Goal: Find contact information: Find contact information

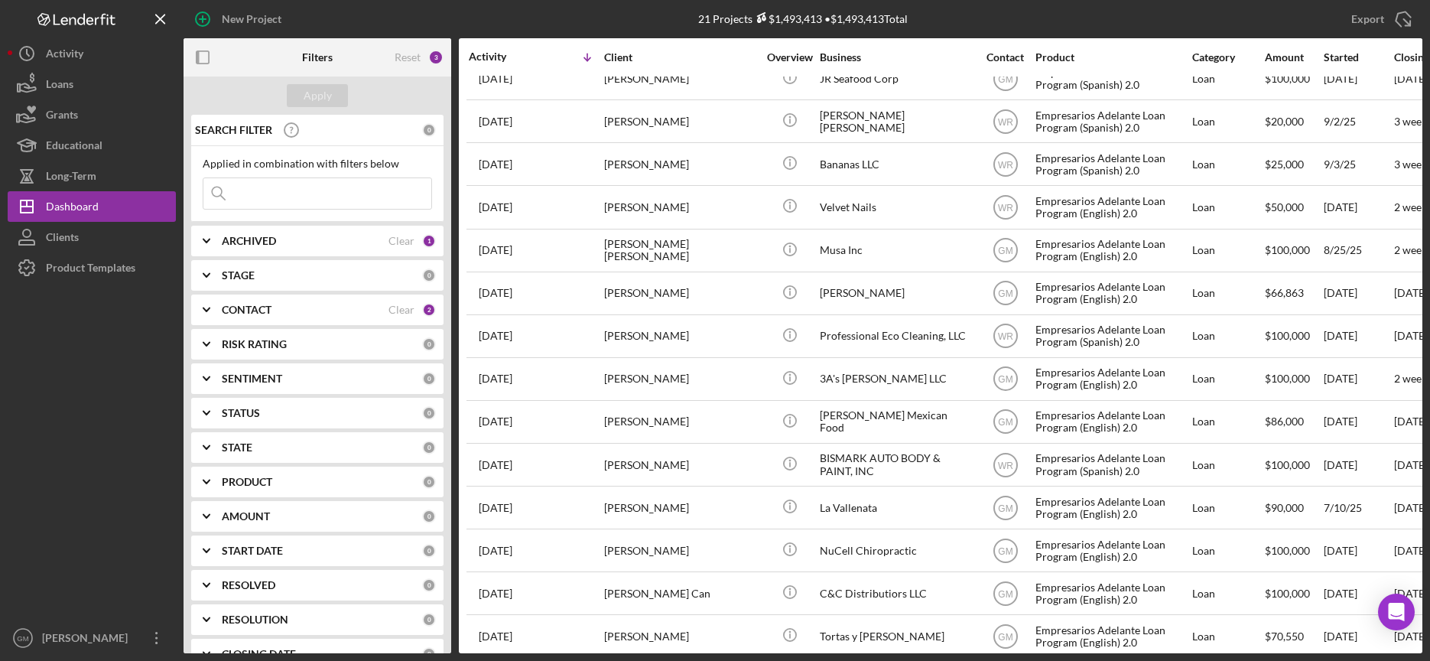
scroll to position [332, 0]
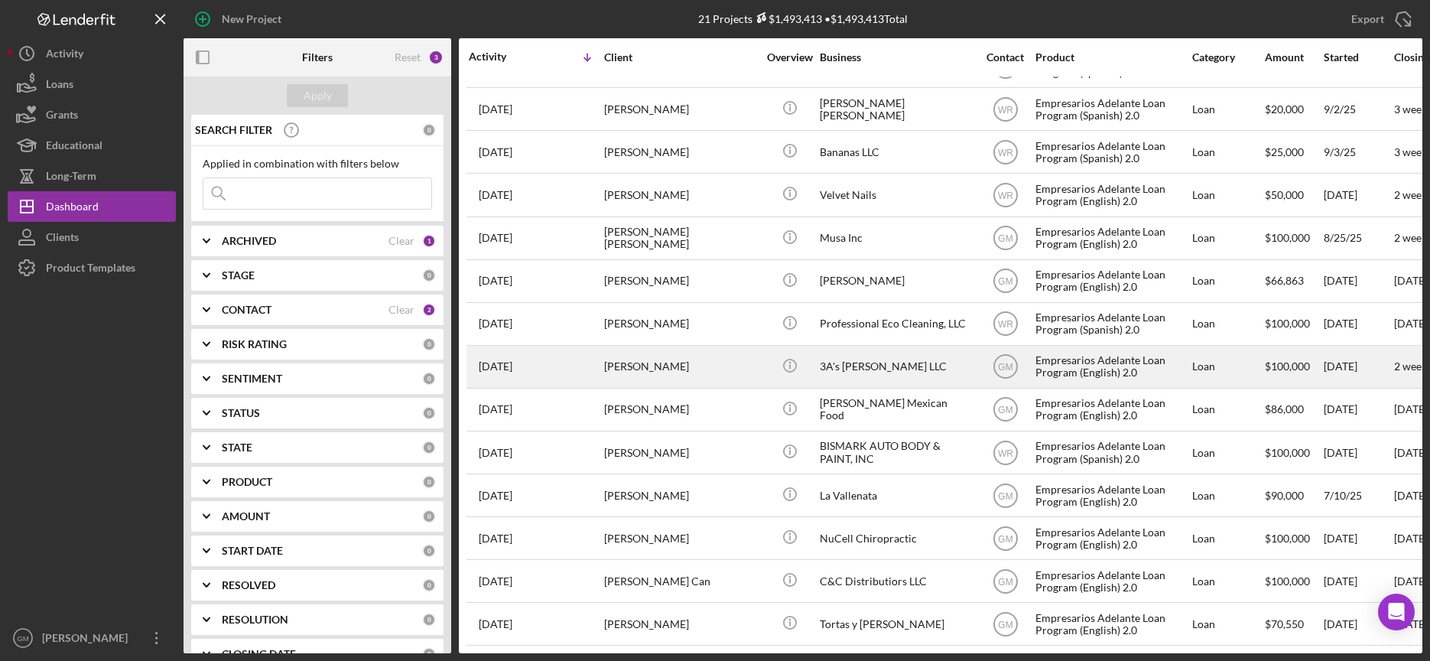
click at [706, 369] on div "[PERSON_NAME]" at bounding box center [680, 366] width 153 height 41
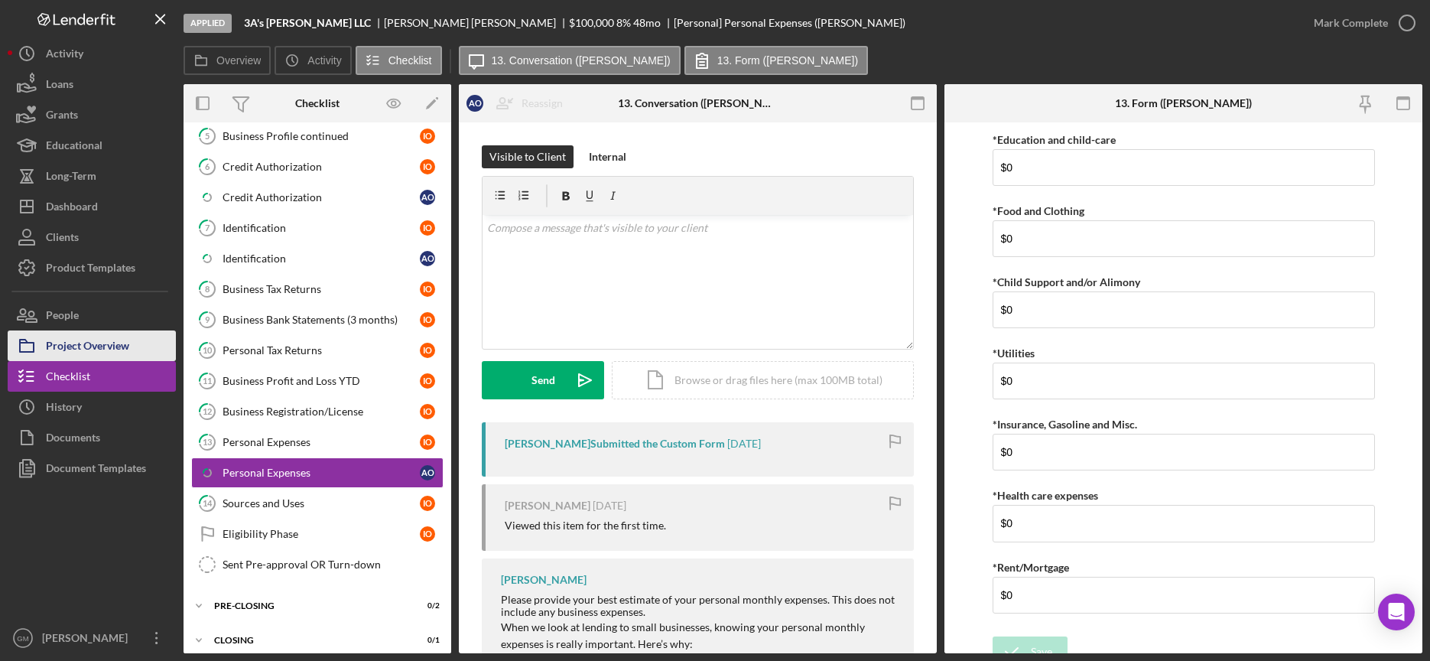
scroll to position [299, 0]
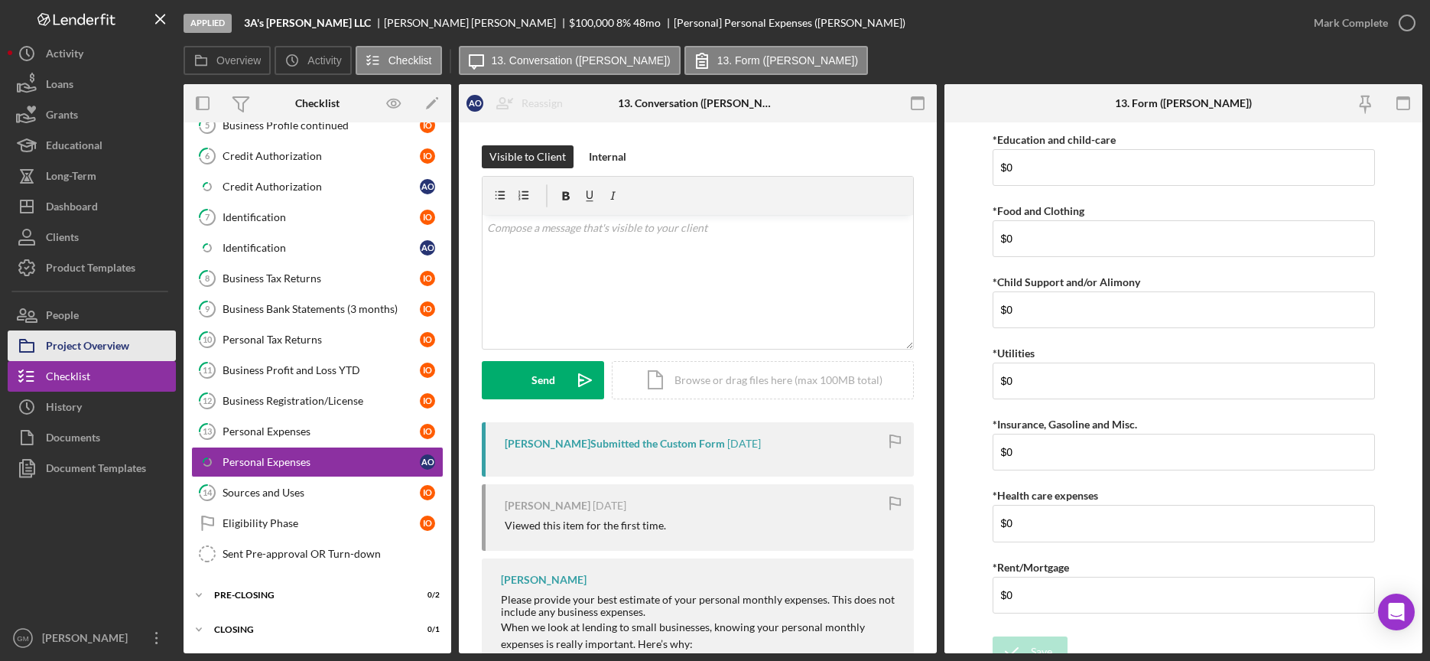
click at [133, 346] on button "Project Overview" at bounding box center [92, 345] width 168 height 31
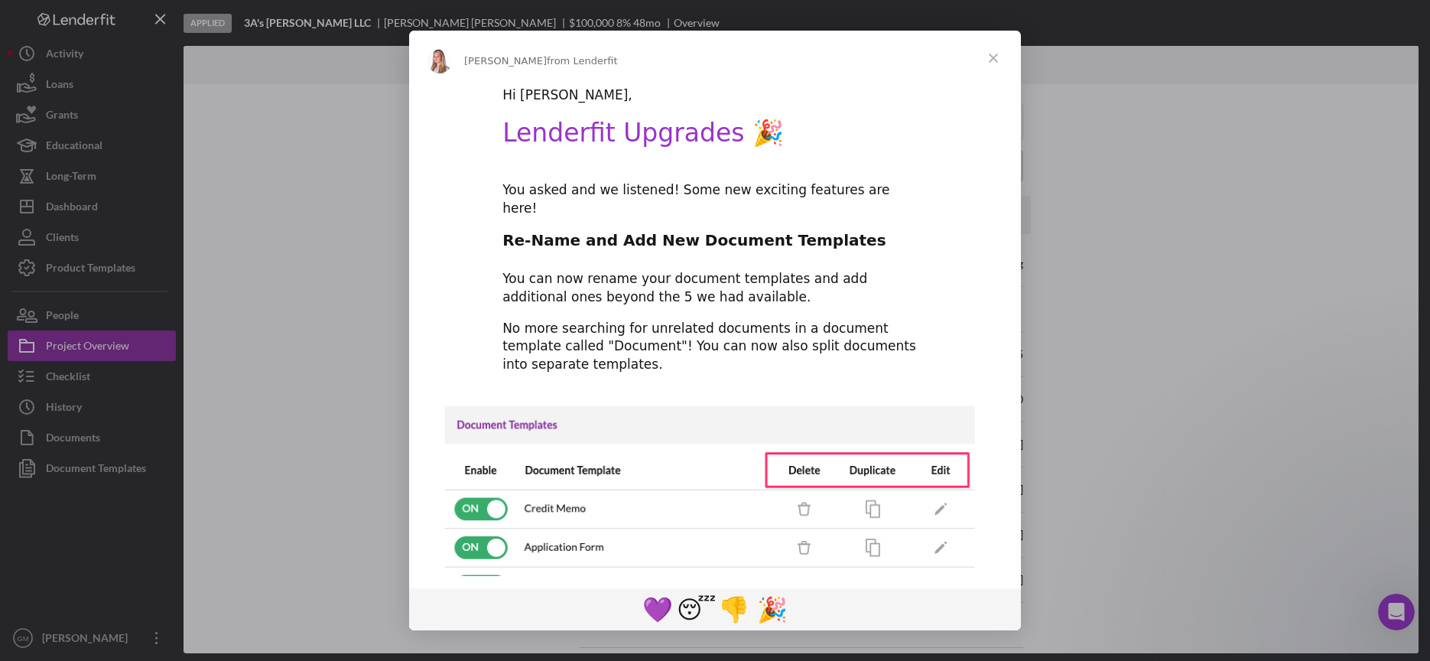
click at [994, 51] on span "Close" at bounding box center [993, 58] width 55 height 55
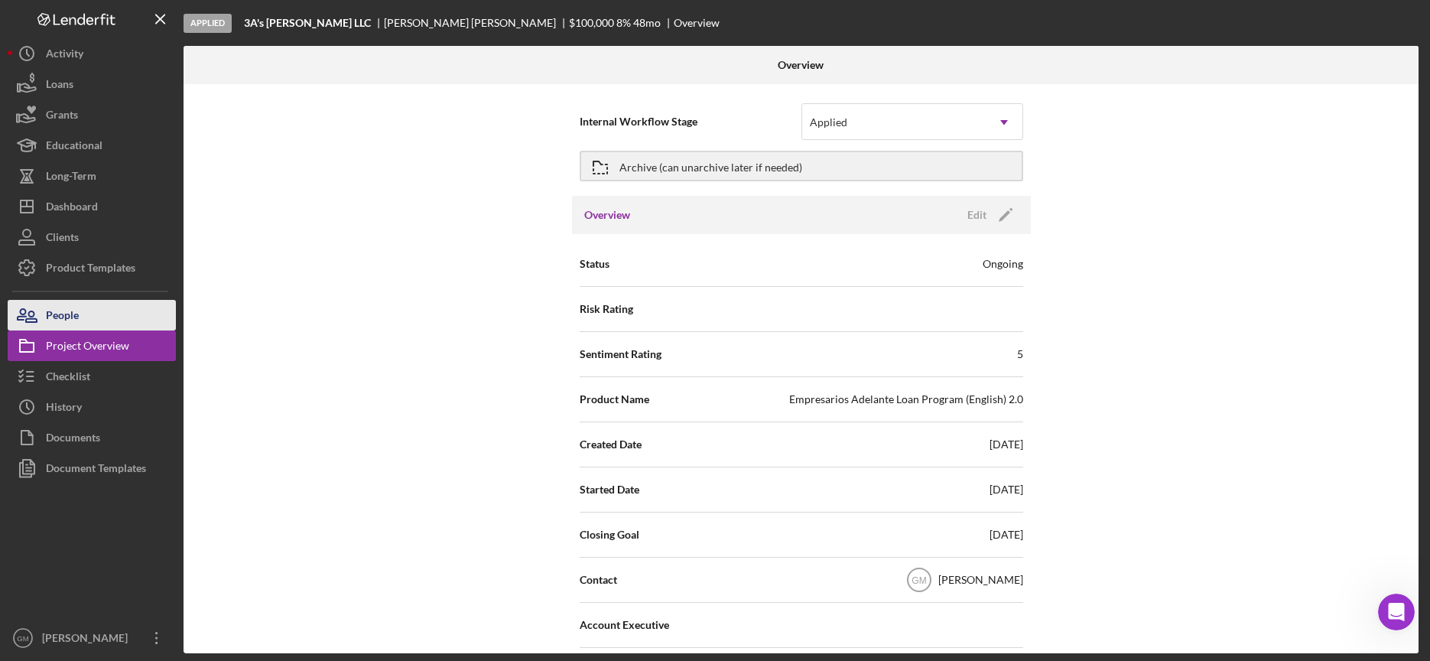
click at [71, 319] on div "People" at bounding box center [62, 317] width 33 height 34
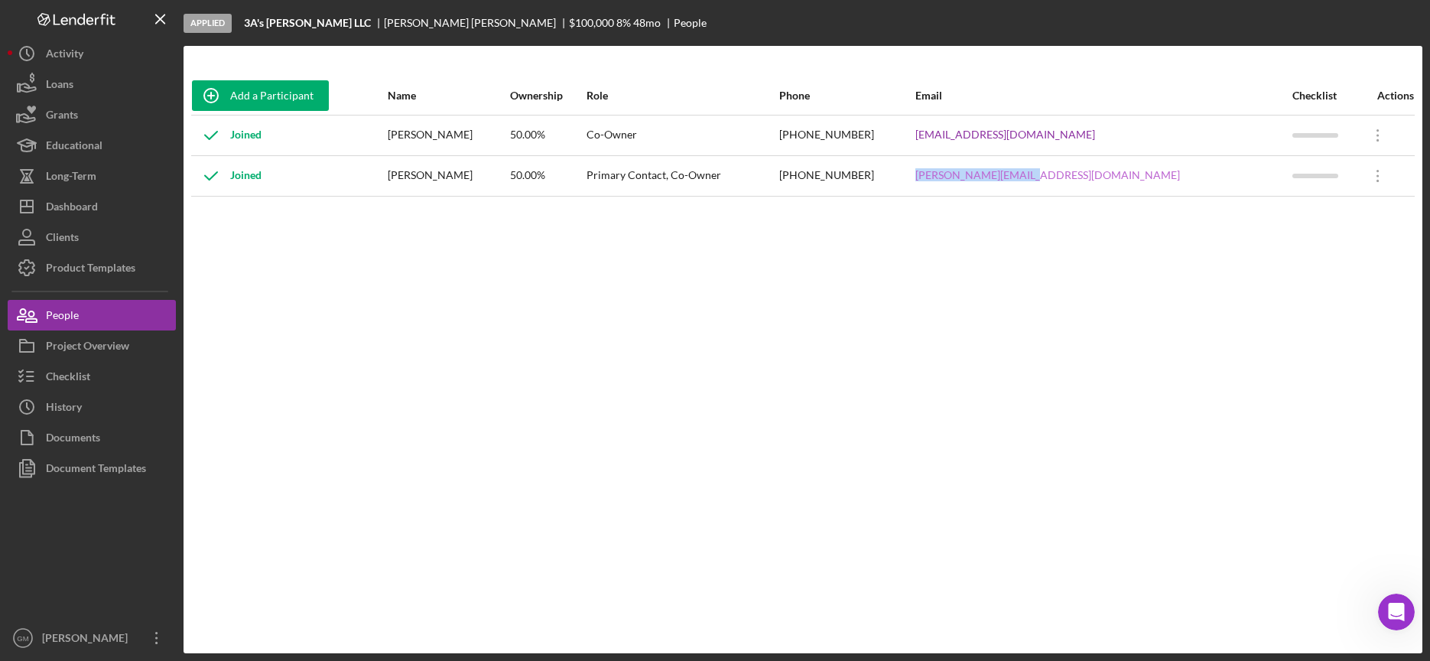
drag, startPoint x: 1200, startPoint y: 174, endPoint x: 1065, endPoint y: 176, distance: 134.6
click at [1052, 174] on tr "Joined [PERSON_NAME] 50.00% Primary Contact, Co-Owner [PHONE_NUMBER] [PERSON_NA…" at bounding box center [803, 175] width 1224 height 41
drag, startPoint x: 1178, startPoint y: 137, endPoint x: 1050, endPoint y: 137, distance: 127.7
click at [1050, 137] on tr "Joined [PERSON_NAME] 50.00% Co-Owner [PHONE_NUMBER] [EMAIL_ADDRESS][DOMAIN_NAME…" at bounding box center [803, 135] width 1224 height 41
copy tr "[EMAIL_ADDRESS][DOMAIN_NAME]"
